Goal: Task Accomplishment & Management: Manage account settings

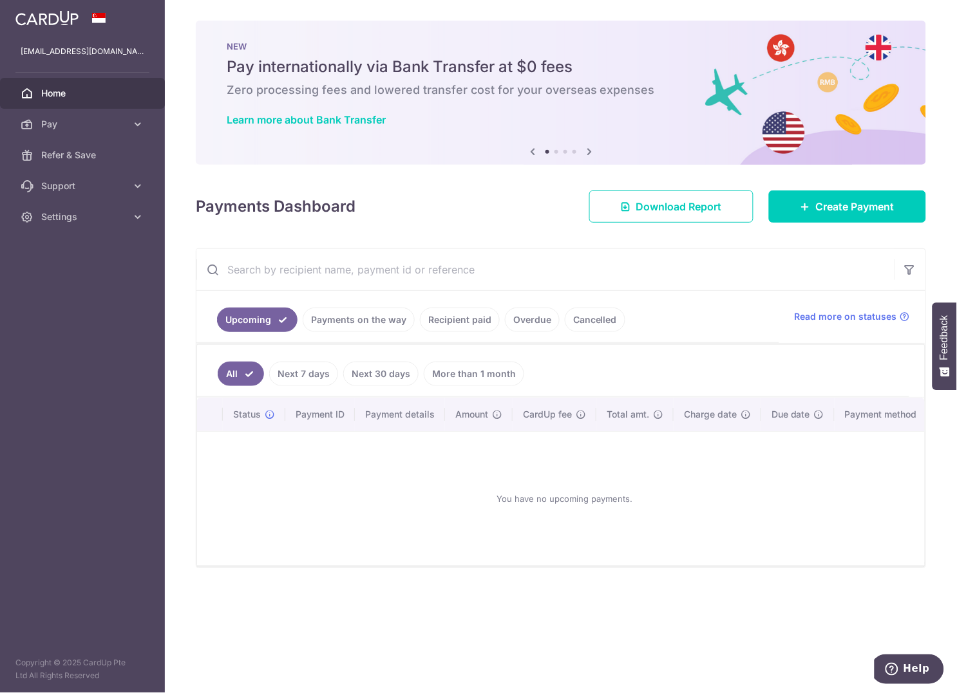
click at [457, 321] on link "Recipient paid" at bounding box center [460, 320] width 80 height 24
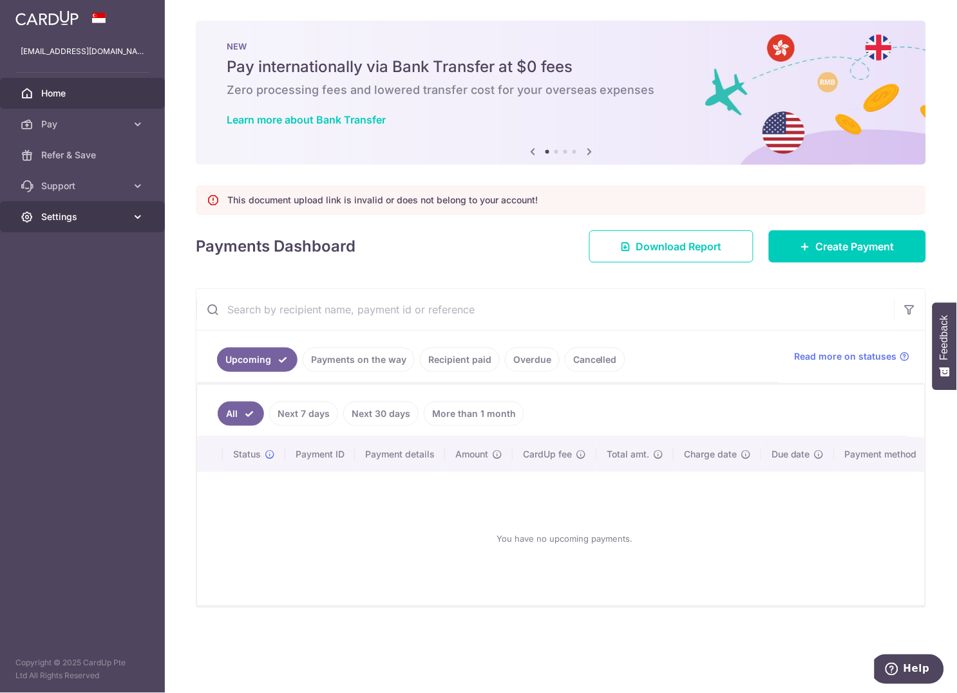
click at [121, 214] on span "Settings" at bounding box center [83, 216] width 85 height 13
